Goal: Information Seeking & Learning: Check status

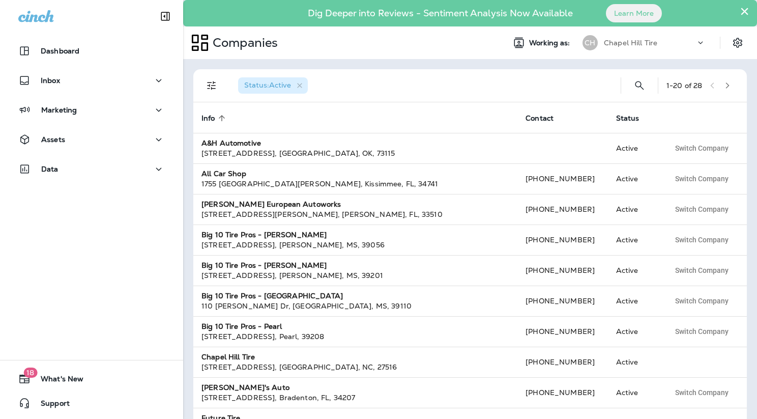
click at [629, 44] on p "Chapel Hill Tire" at bounding box center [630, 43] width 53 height 8
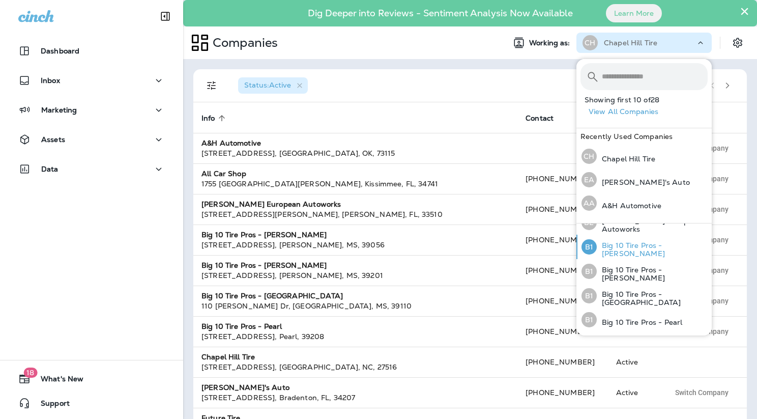
scroll to position [67, 0]
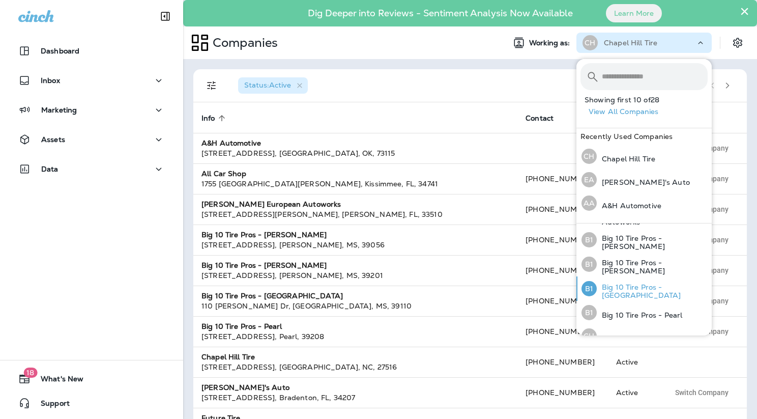
click at [622, 287] on p "Big 10 Tire Pros - [GEOGRAPHIC_DATA]" at bounding box center [652, 291] width 111 height 16
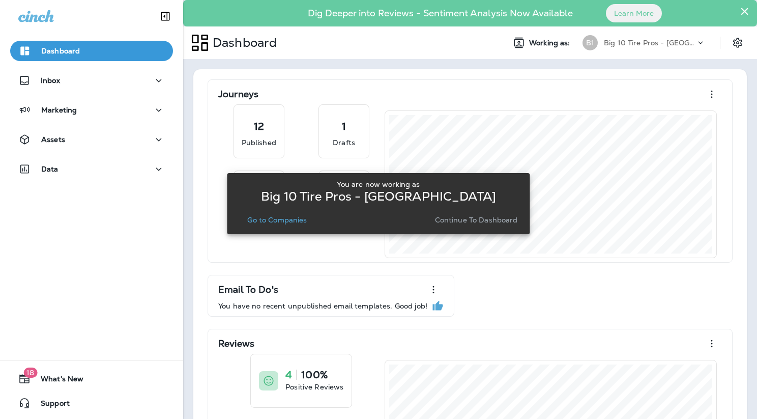
click at [478, 220] on p "Continue to Dashboard" at bounding box center [476, 220] width 83 height 8
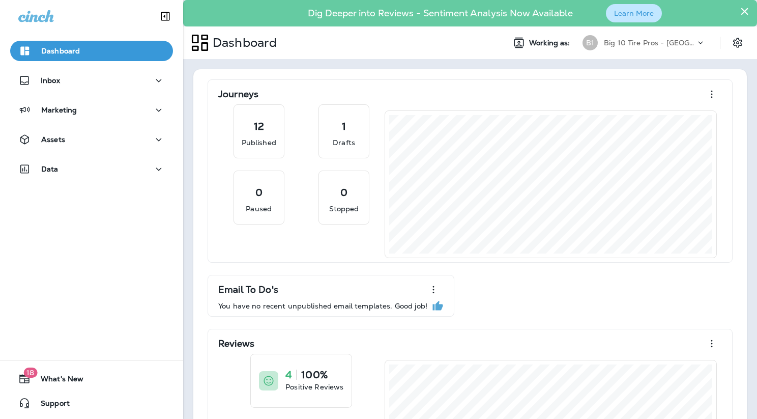
click at [617, 11] on button "Learn More" at bounding box center [634, 13] width 56 height 18
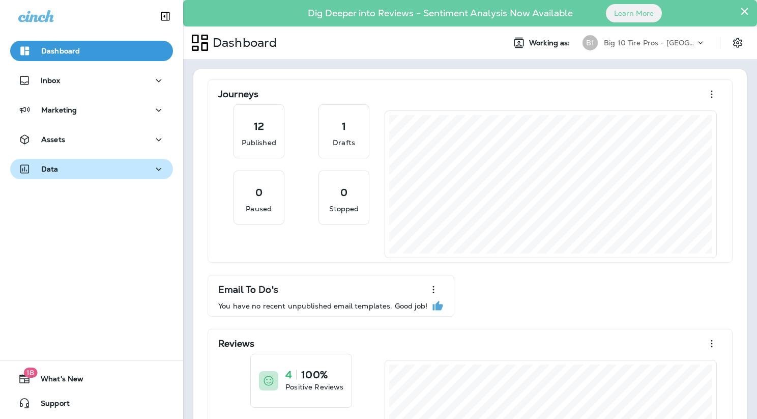
click at [48, 174] on div "Data" at bounding box center [38, 169] width 40 height 13
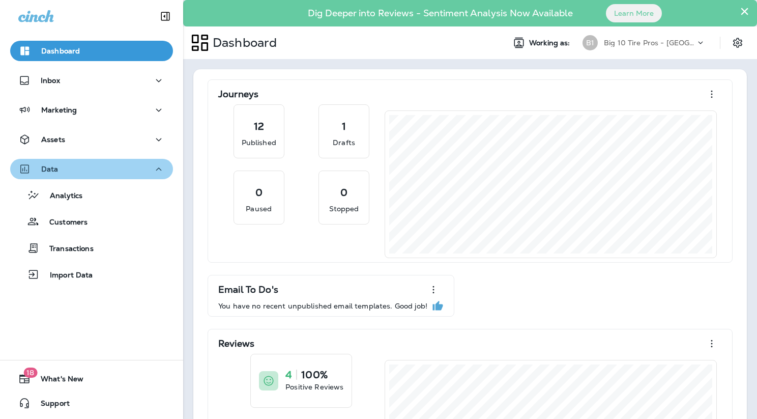
click at [51, 171] on p "Data" at bounding box center [49, 169] width 17 height 8
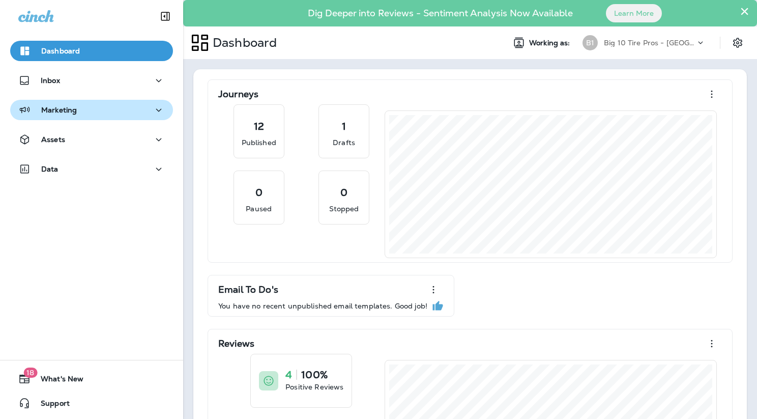
click at [61, 112] on p "Marketing" at bounding box center [59, 110] width 36 height 8
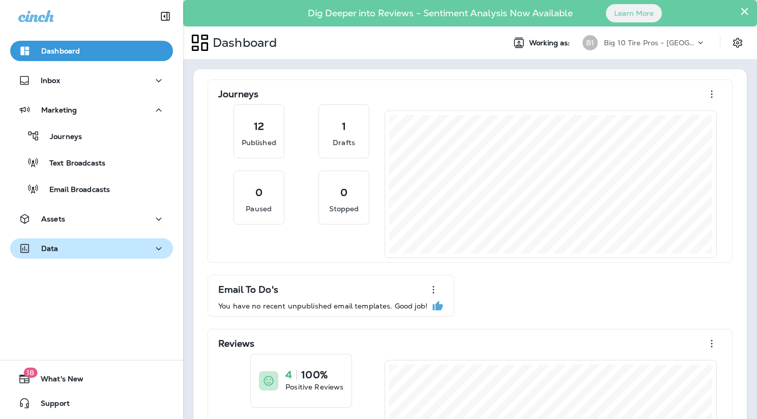
click at [57, 254] on div "Data" at bounding box center [91, 248] width 146 height 13
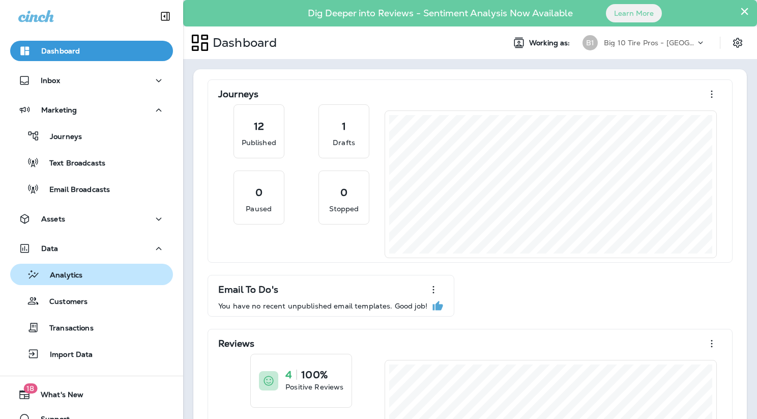
click at [62, 272] on p "Analytics" at bounding box center [61, 276] width 43 height 10
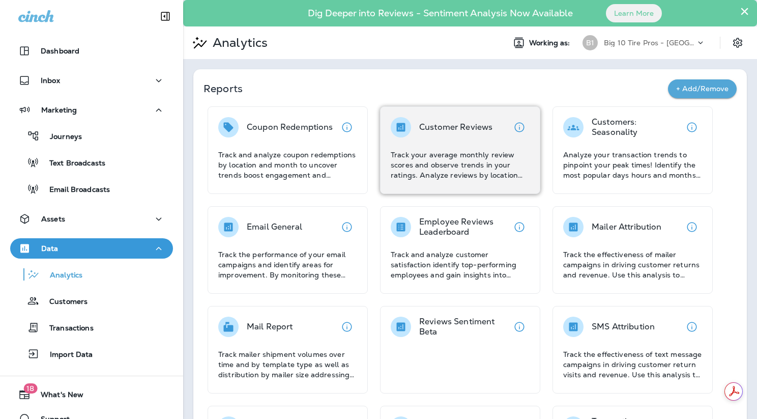
click at [456, 176] on p "Track your average monthly review scores and observe trends in your ratings. An…" at bounding box center [460, 165] width 139 height 31
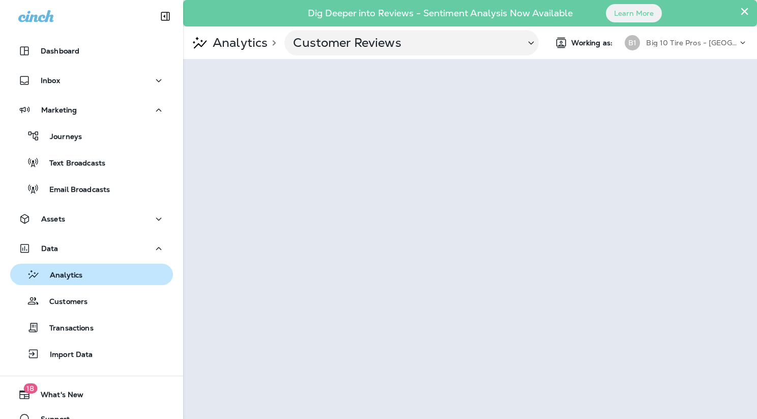
click at [69, 277] on p "Analytics" at bounding box center [61, 276] width 43 height 10
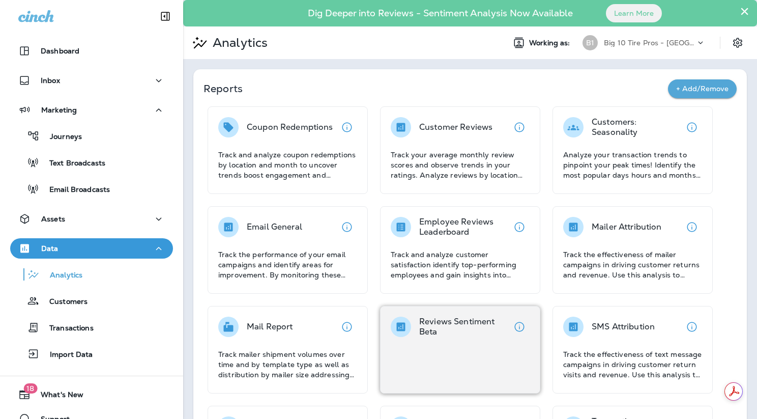
click at [512, 358] on div "Reviews Sentiment Beta" at bounding box center [460, 349] width 160 height 87
